Goal: Transaction & Acquisition: Purchase product/service

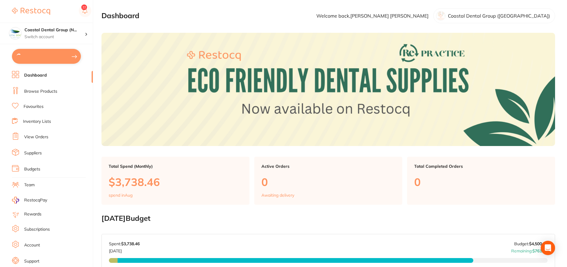
click at [26, 94] on link "Browse Products" at bounding box center [40, 92] width 33 height 6
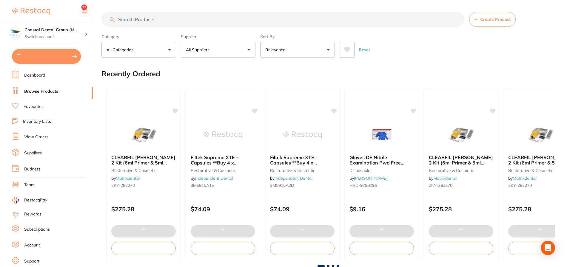
click at [28, 92] on link "Browse Products" at bounding box center [41, 92] width 34 height 6
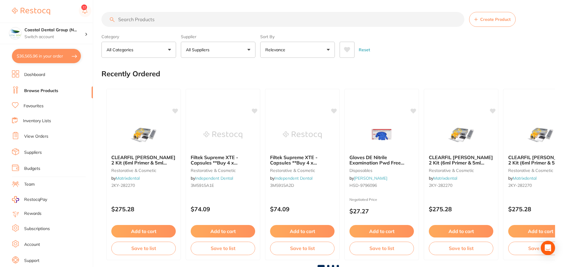
click at [212, 46] on button "All Suppliers" at bounding box center [218, 50] width 75 height 16
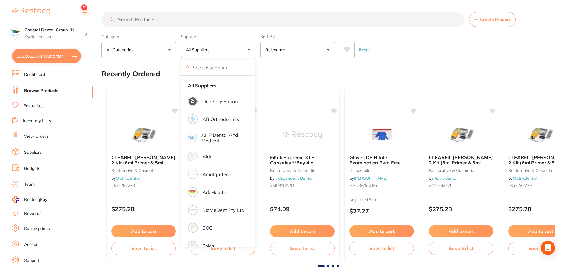
click at [213, 121] on p "AB Orthodontics" at bounding box center [220, 119] width 37 height 5
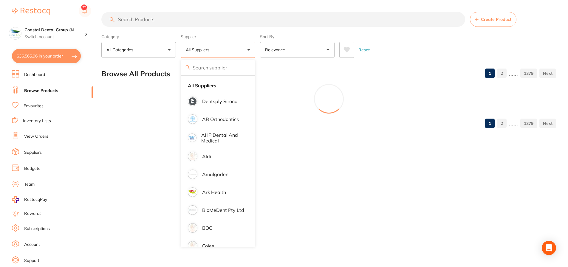
click at [237, 18] on input "search" at bounding box center [283, 19] width 364 height 15
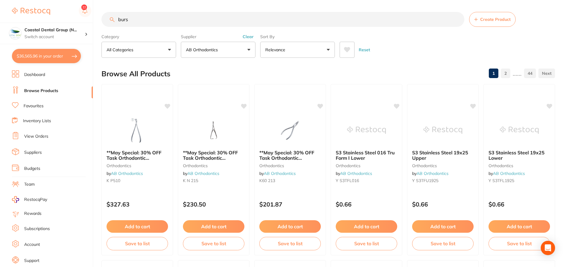
type input "burs"
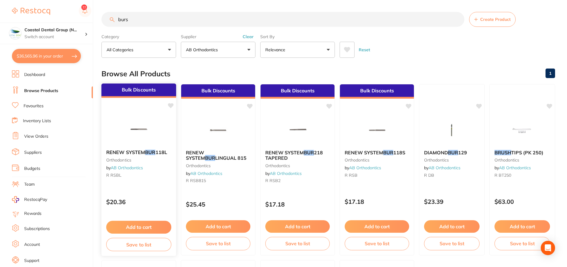
click at [155, 102] on div "Bulk Discounts RENEW SYSTEM BUR 118L orthodontics by AB Orthodontics R RSBL $20…" at bounding box center [138, 169] width 75 height 173
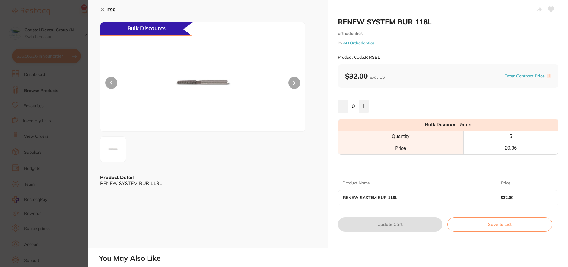
click at [102, 8] on icon at bounding box center [102, 9] width 5 height 5
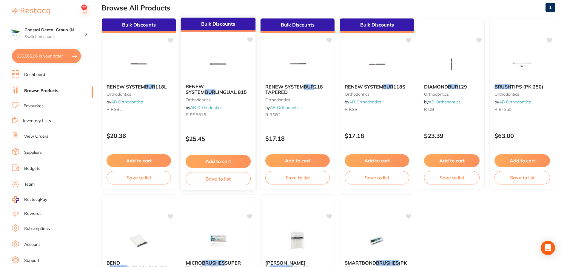
scroll to position [1, 0]
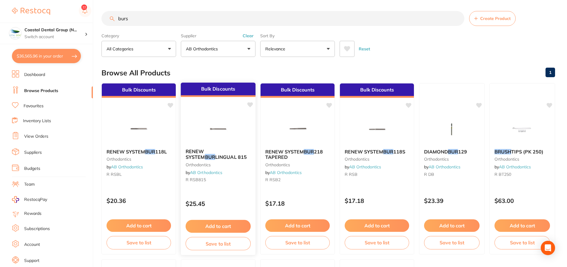
click at [238, 108] on div "Bulk Discounts RENEW SYSTEM BUR LINGUAL 815 orthodontics by AB Orthodontics R R…" at bounding box center [218, 168] width 75 height 173
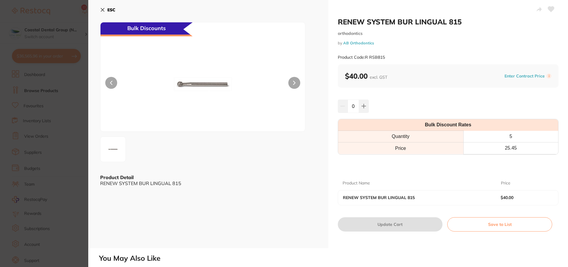
click at [104, 12] on icon at bounding box center [102, 9] width 5 height 5
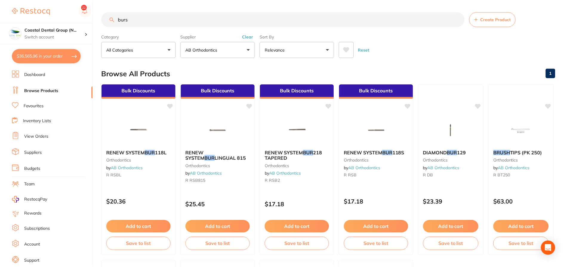
scroll to position [1, 0]
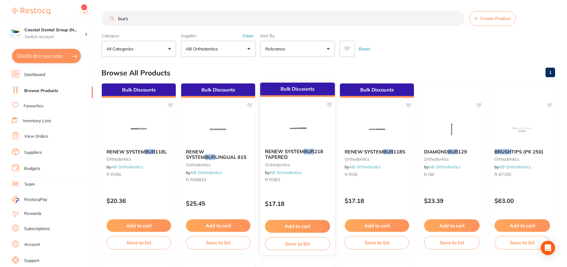
click at [314, 120] on img at bounding box center [297, 129] width 39 height 30
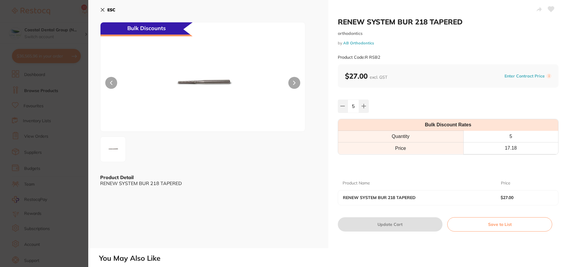
click at [101, 10] on icon at bounding box center [102, 9] width 5 height 5
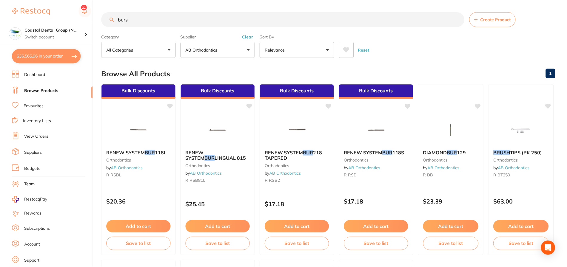
scroll to position [1, 0]
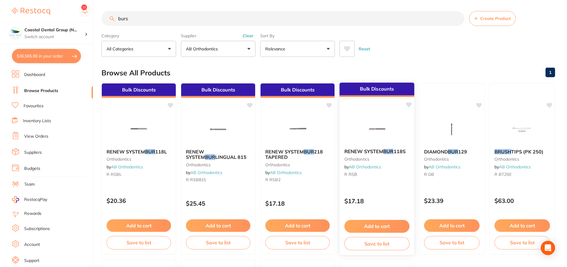
click at [370, 126] on img at bounding box center [376, 129] width 39 height 30
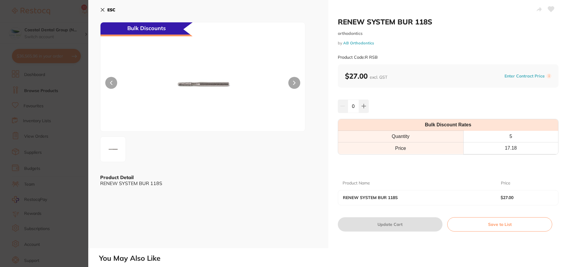
click at [416, 21] on h2 "RENEW SYSTEM BUR 118S" at bounding box center [448, 21] width 221 height 9
drag, startPoint x: 416, startPoint y: 21, endPoint x: 381, endPoint y: 19, distance: 34.6
click at [381, 19] on h2 "RENEW SYSTEM BUR 118S" at bounding box center [448, 21] width 221 height 9
